Goal: Task Accomplishment & Management: Use online tool/utility

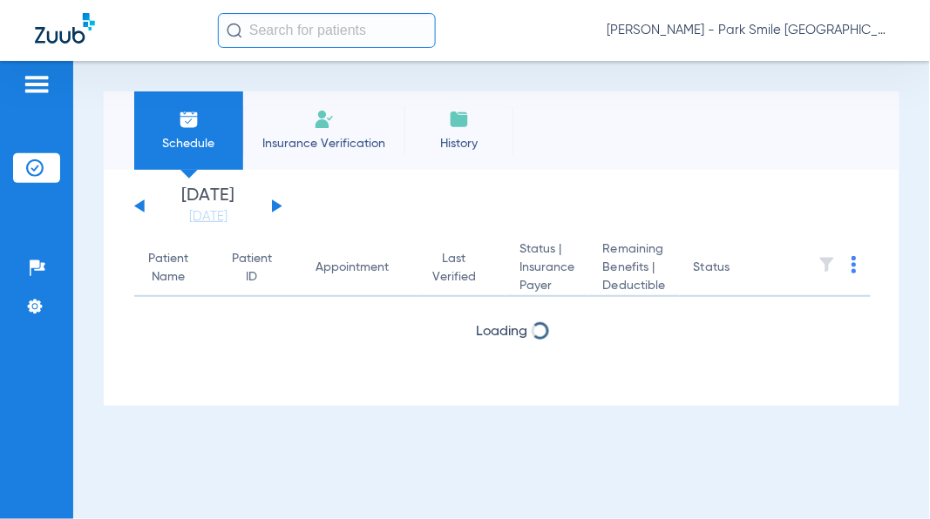
click at [211, 214] on link "[DATE]" at bounding box center [208, 216] width 105 height 17
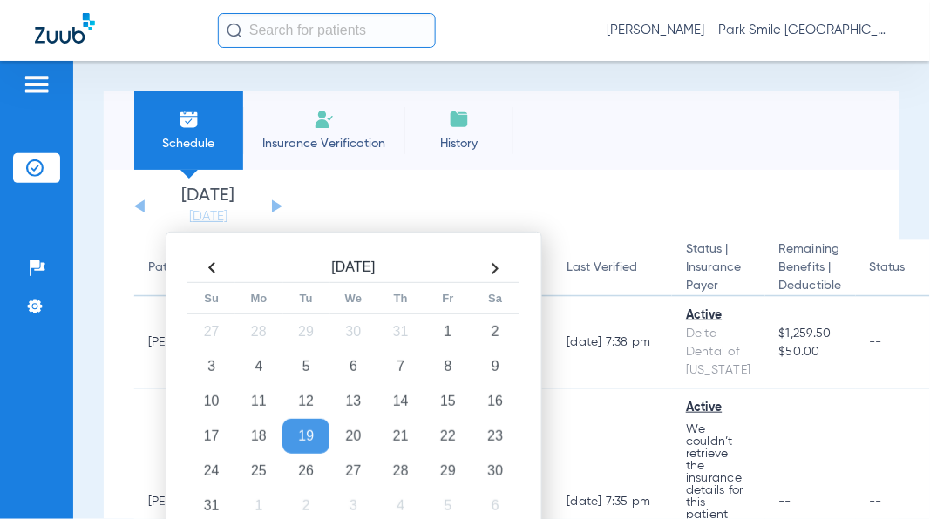
click at [401, 436] on td "21" at bounding box center [400, 436] width 47 height 35
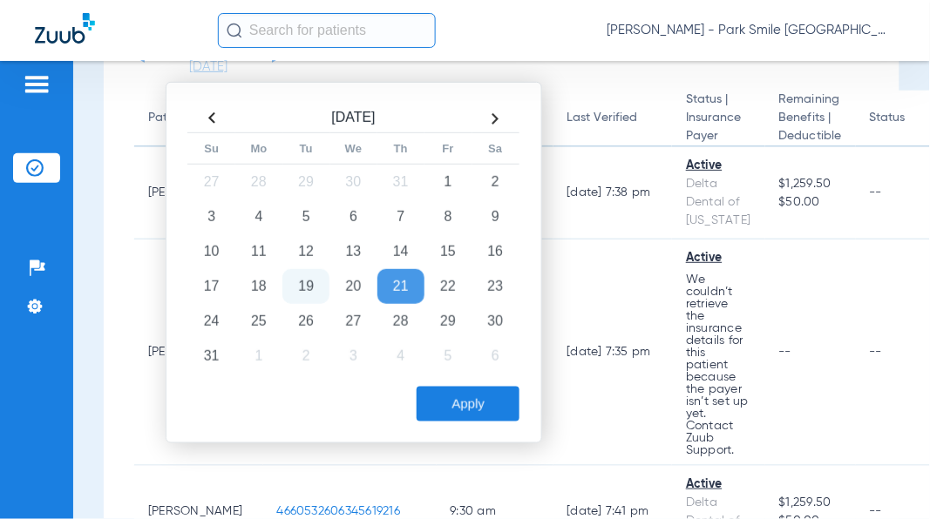
scroll to position [193, 0]
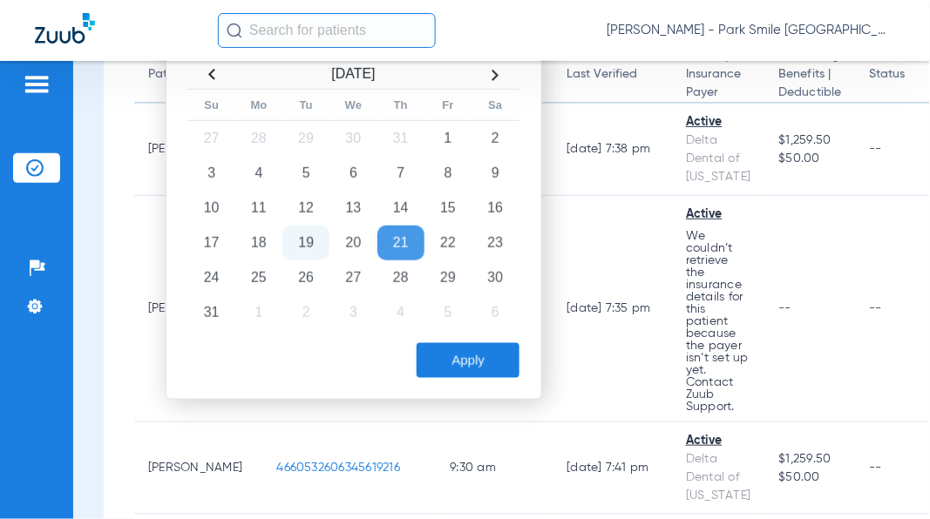
click at [471, 361] on button "Apply" at bounding box center [468, 360] width 103 height 35
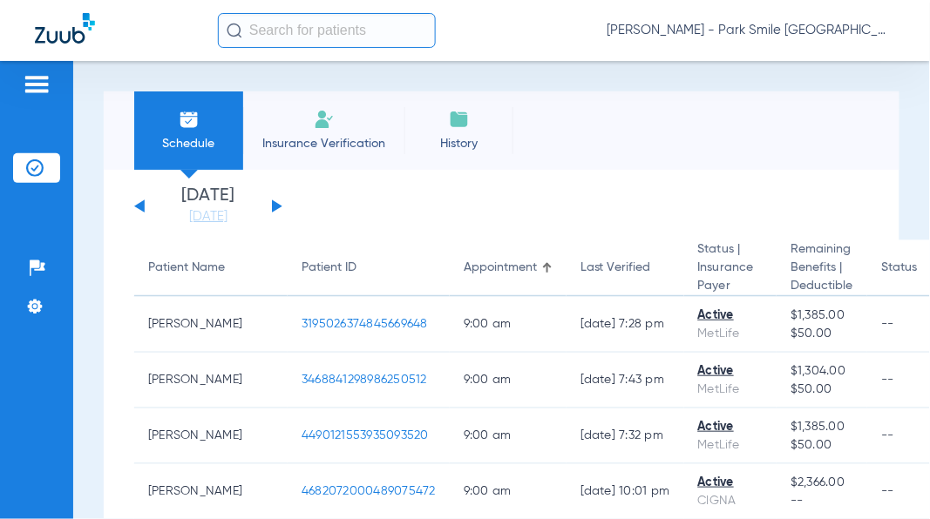
scroll to position [4308, 0]
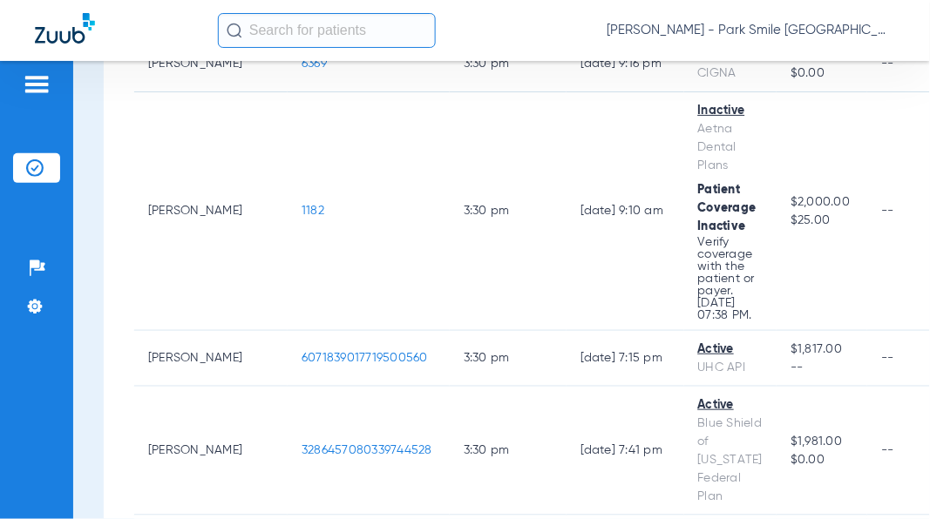
click at [301, 217] on span "1182" at bounding box center [312, 211] width 23 height 12
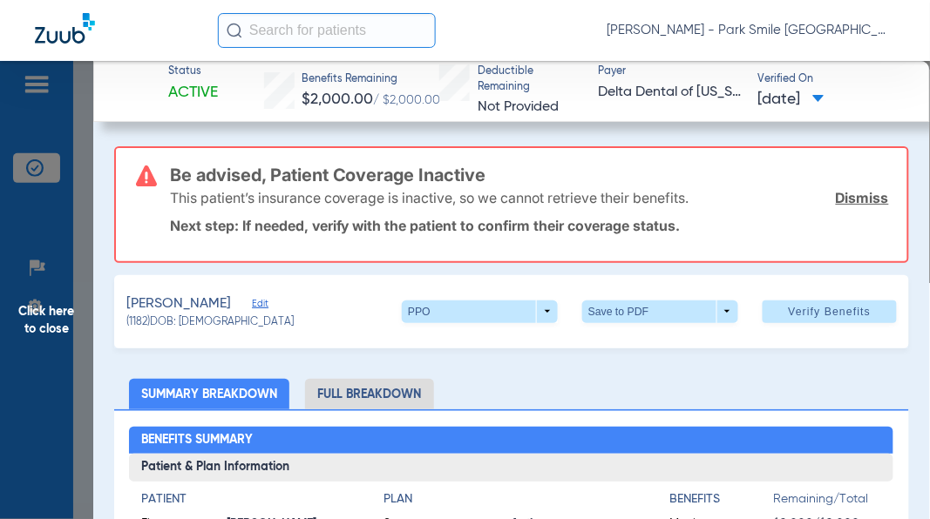
click at [850, 195] on link "Dismiss" at bounding box center [862, 197] width 53 height 17
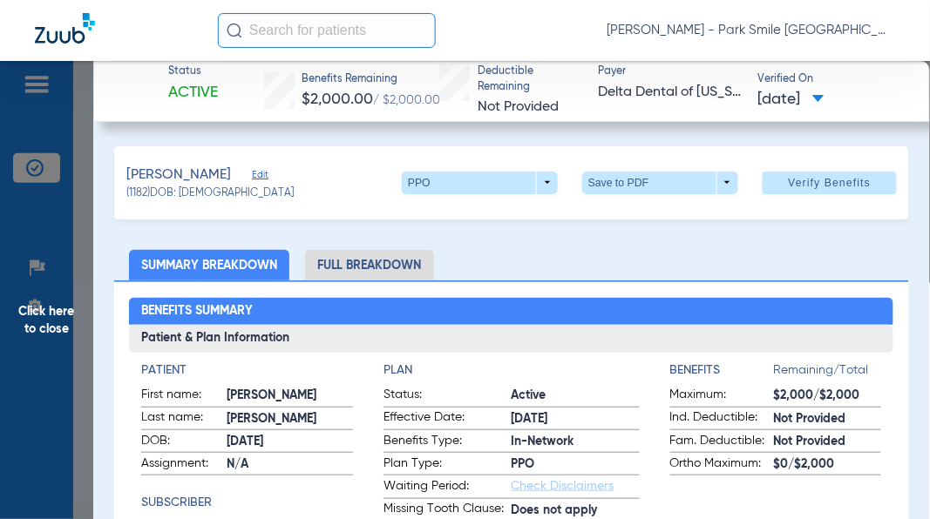
click at [822, 185] on span "Verify Benefits" at bounding box center [830, 183] width 83 height 14
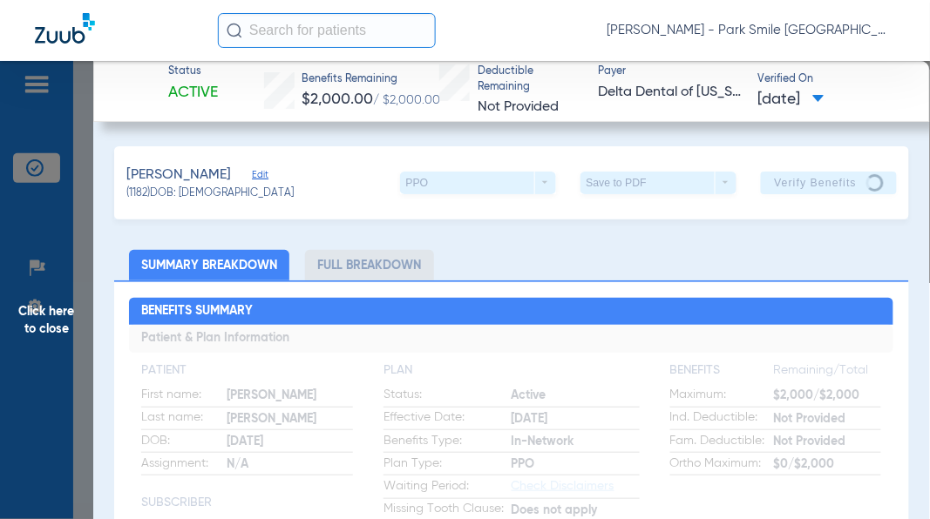
click at [19, 281] on span "Click here to close" at bounding box center [46, 320] width 93 height 519
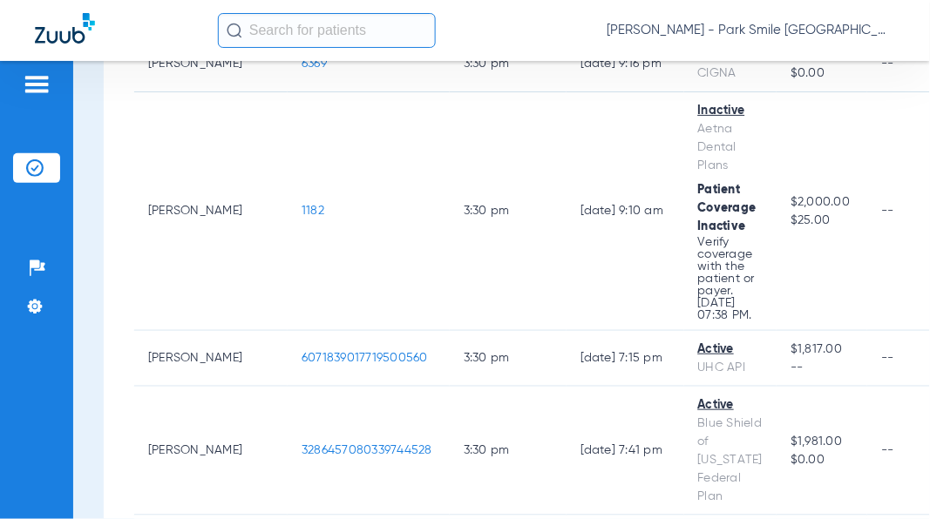
scroll to position [4920, 0]
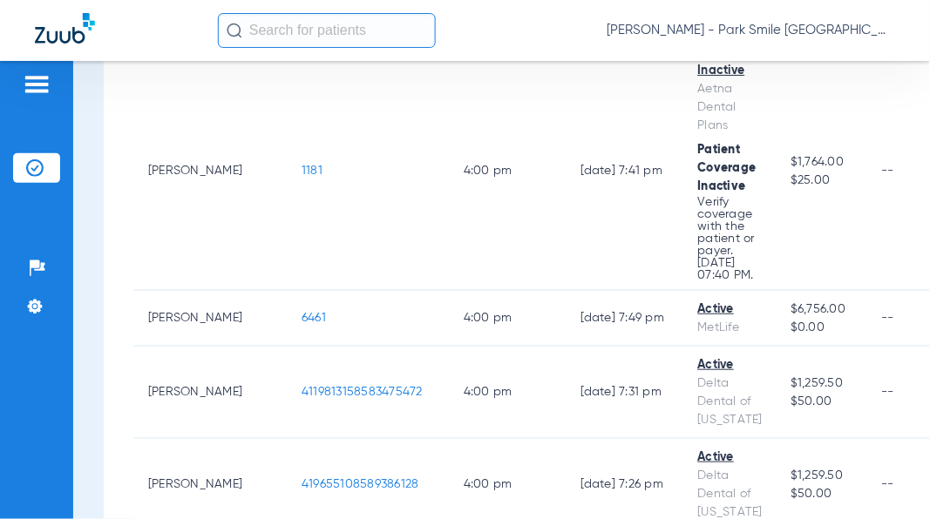
click at [301, 177] on span "1181" at bounding box center [311, 171] width 21 height 12
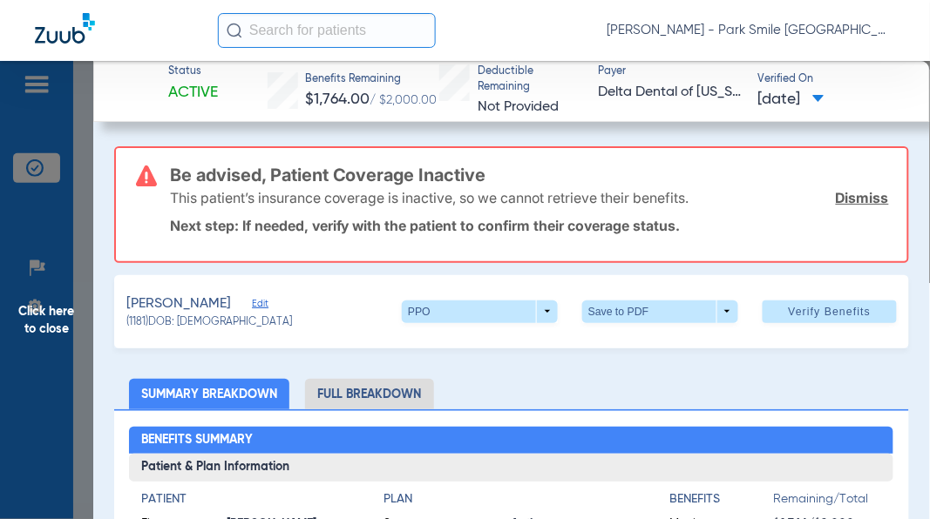
click at [857, 199] on link "Dismiss" at bounding box center [862, 197] width 53 height 17
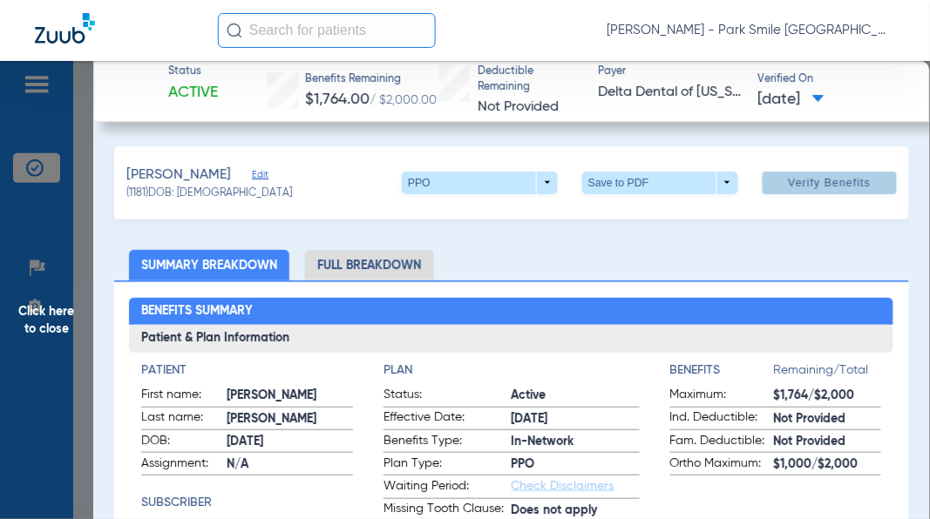
click at [820, 181] on span "Verify Benefits" at bounding box center [830, 183] width 83 height 14
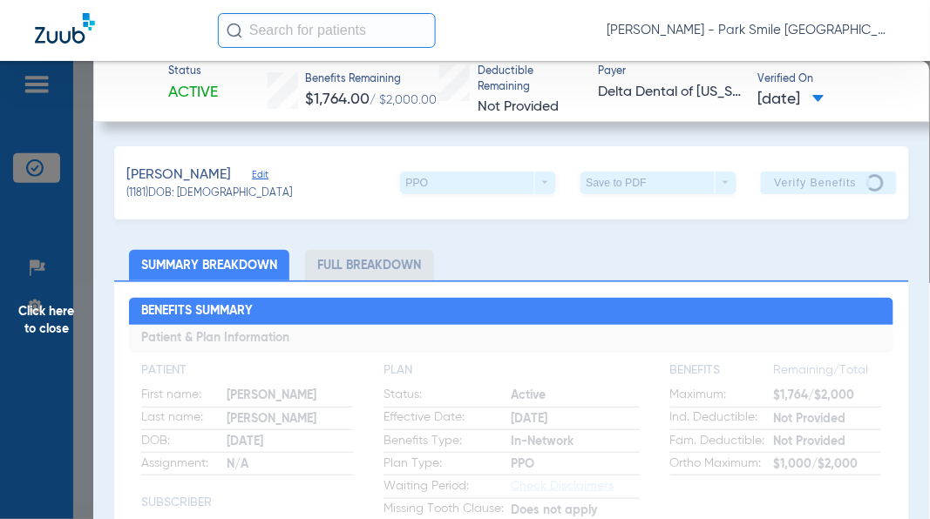
click at [44, 253] on span "Click here to close" at bounding box center [46, 320] width 93 height 519
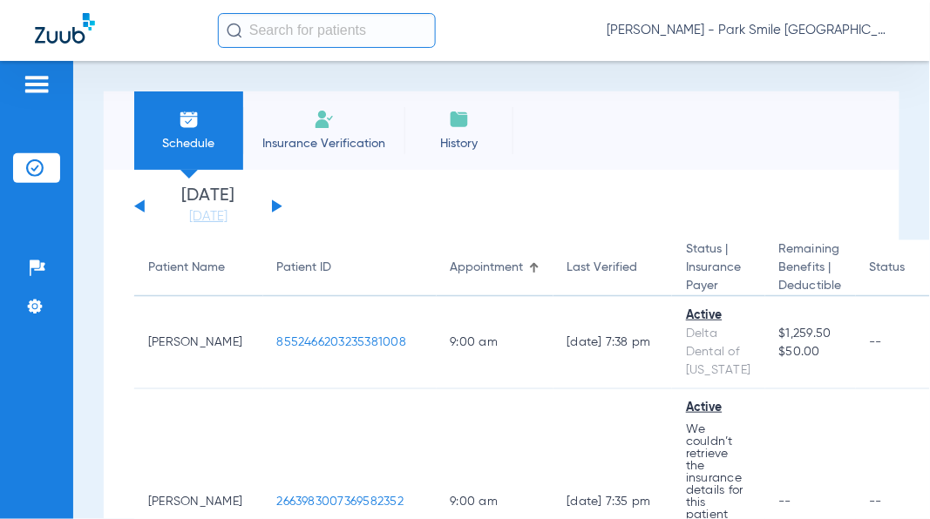
click at [203, 212] on link "[DATE]" at bounding box center [208, 216] width 105 height 17
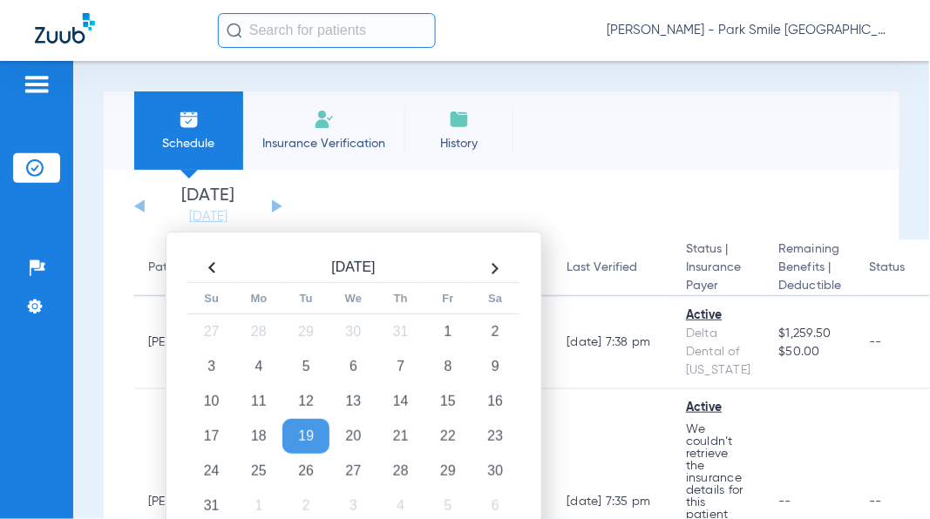
click at [398, 432] on td "21" at bounding box center [400, 436] width 47 height 35
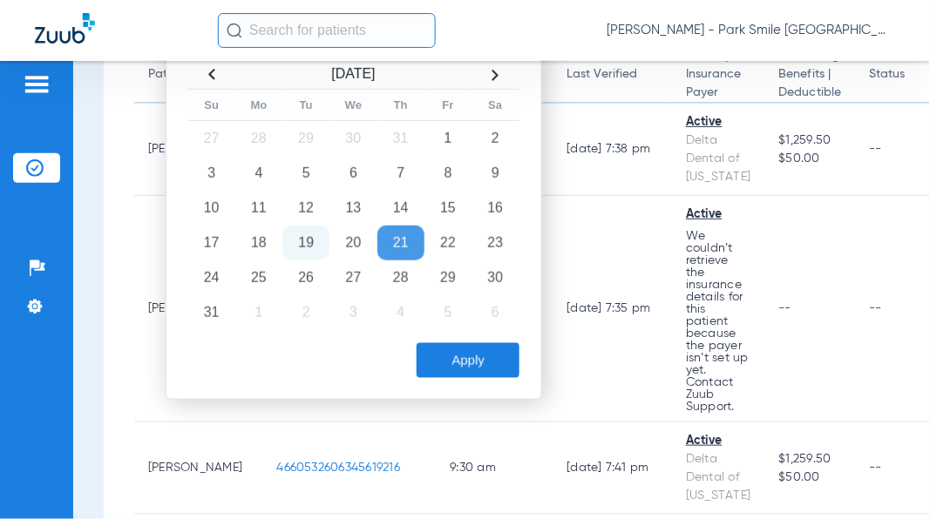
click at [460, 353] on button "Apply" at bounding box center [468, 360] width 103 height 35
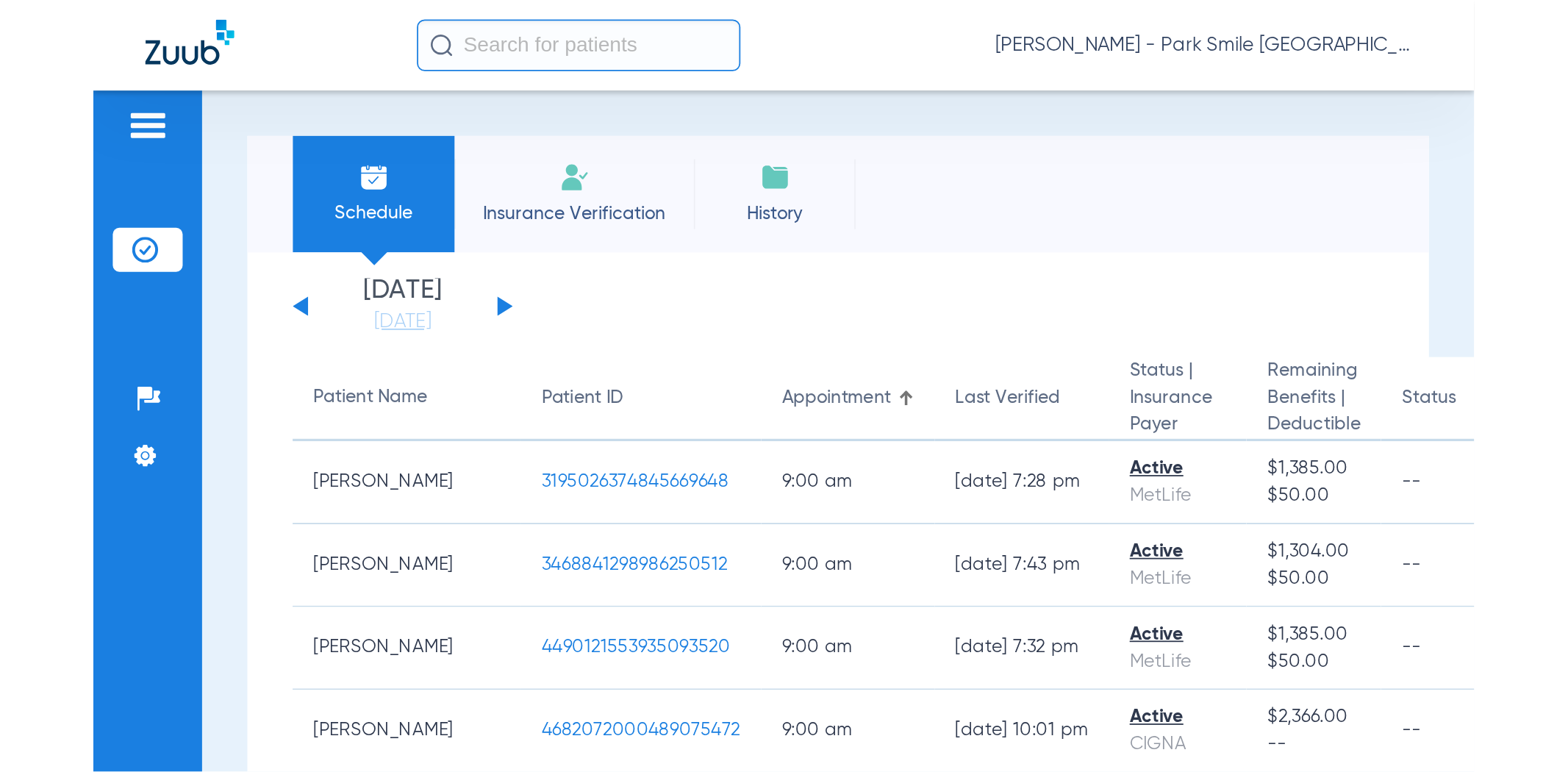
scroll to position [2388, 0]
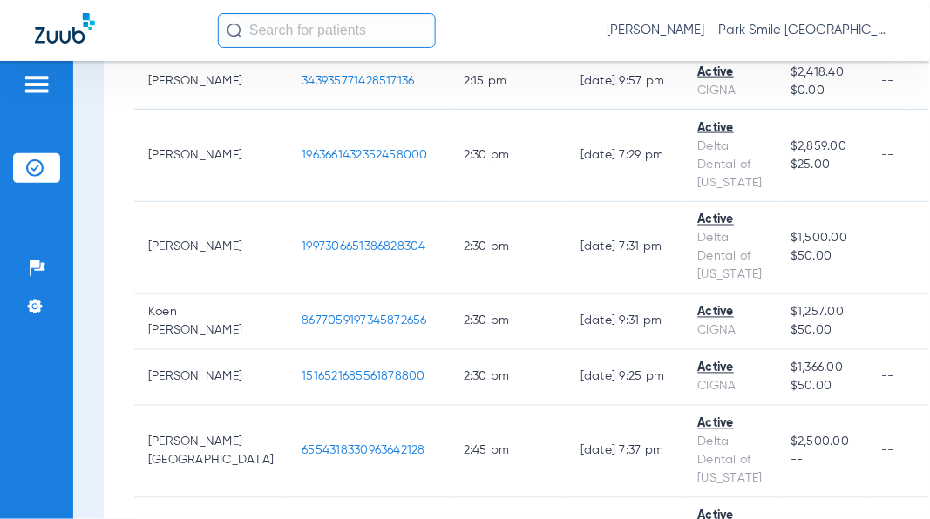
click at [301, 254] on span "1997306651386828304" at bounding box center [363, 247] width 125 height 12
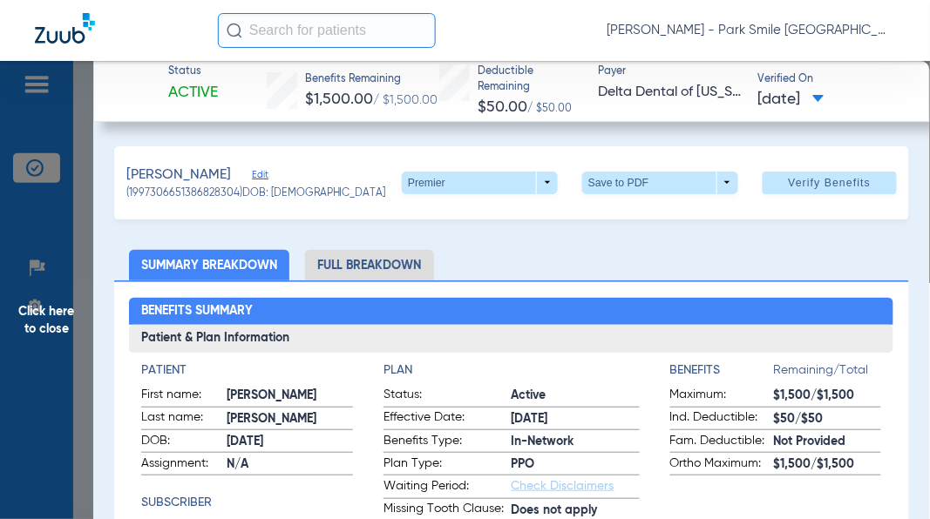
click at [802, 183] on span "Verify Benefits" at bounding box center [830, 183] width 83 height 14
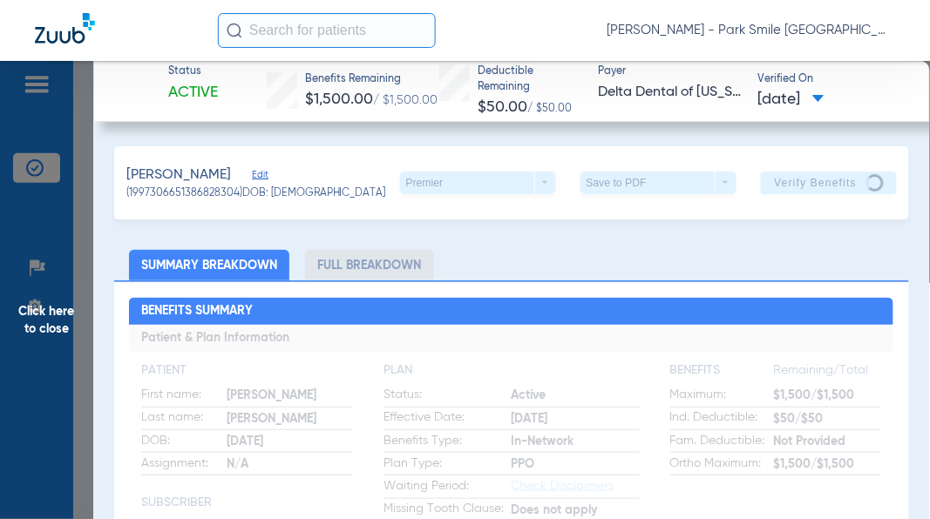
click at [33, 275] on span "Click here to close" at bounding box center [46, 320] width 93 height 519
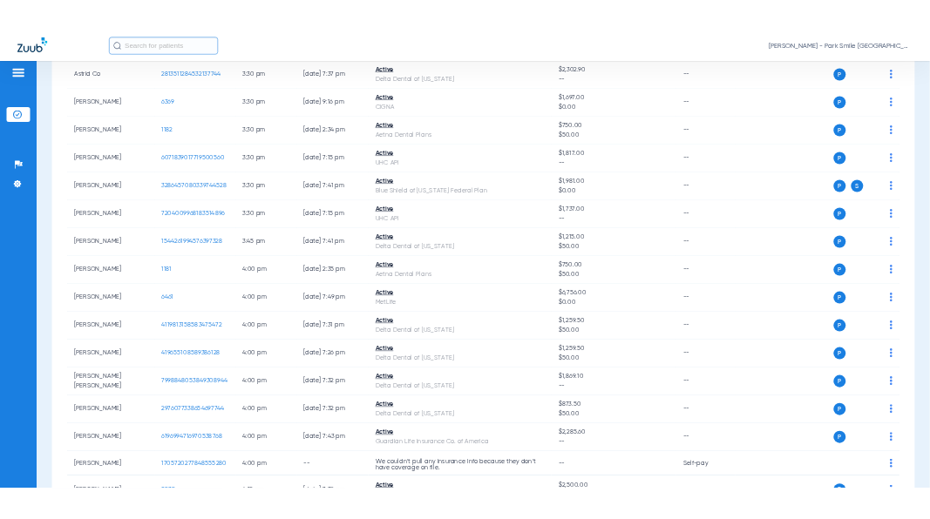
scroll to position [1603, 0]
